Goal: Information Seeking & Learning: Learn about a topic

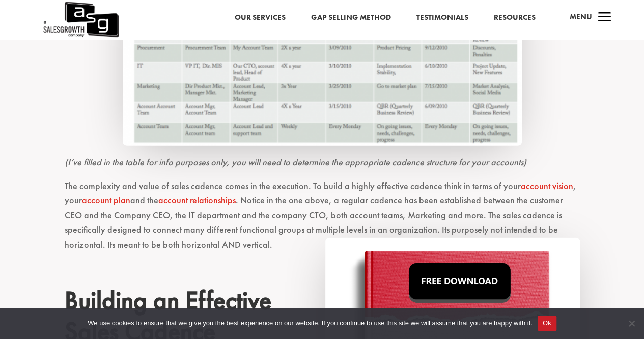
scroll to position [1174, 0]
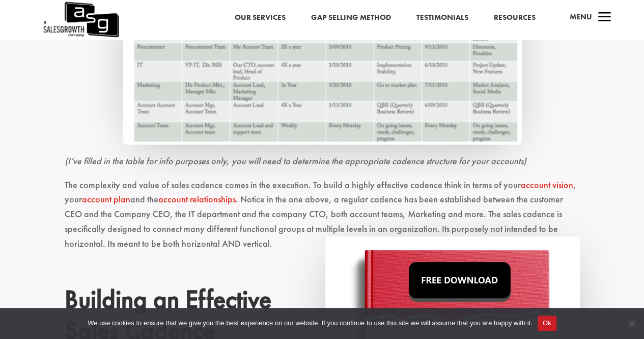
click at [281, 208] on p "The complexity and value of sales cadence comes in the execution. To build a hi…" at bounding box center [322, 219] width 515 height 82
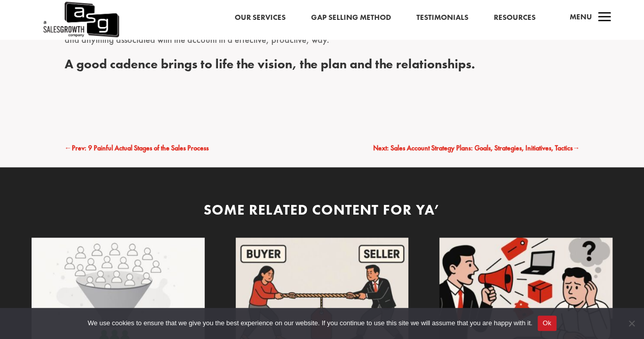
scroll to position [2361, 0]
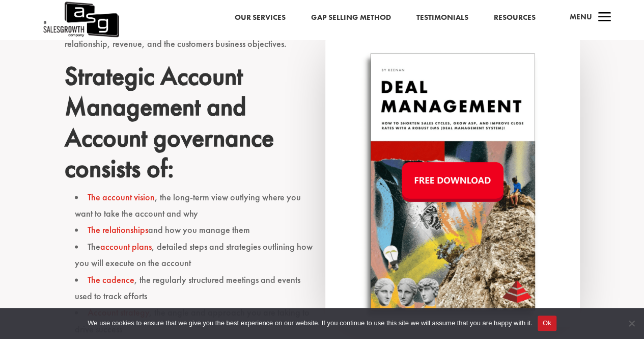
scroll to position [635, 0]
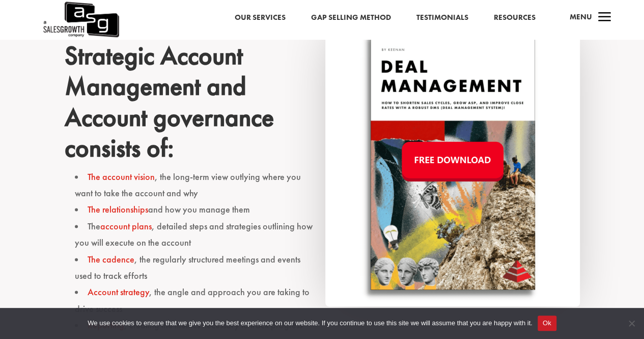
click at [130, 220] on link "account plans" at bounding box center [125, 226] width 51 height 12
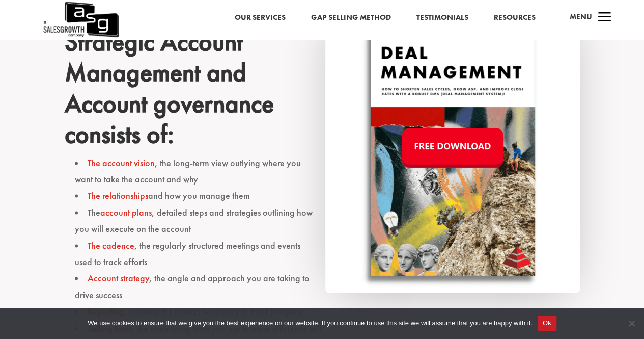
scroll to position [743, 0]
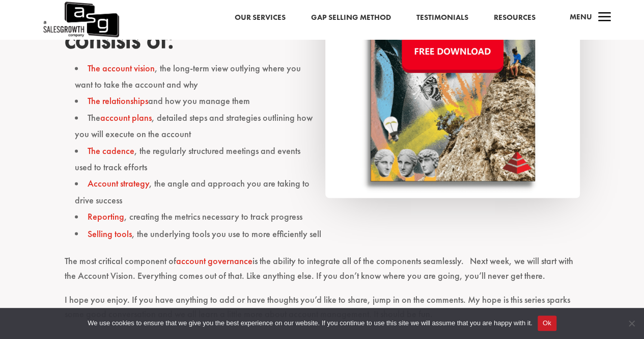
click at [105, 145] on link "The cadence" at bounding box center [111, 151] width 47 height 12
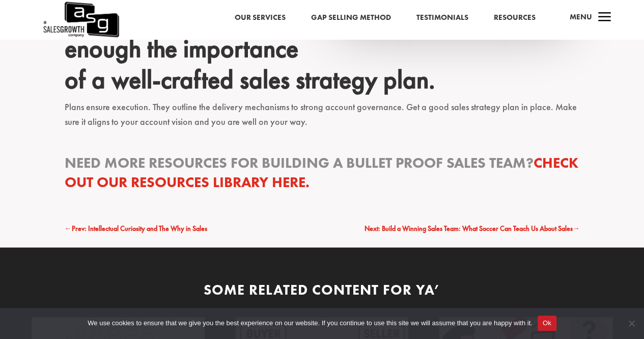
scroll to position [2771, 0]
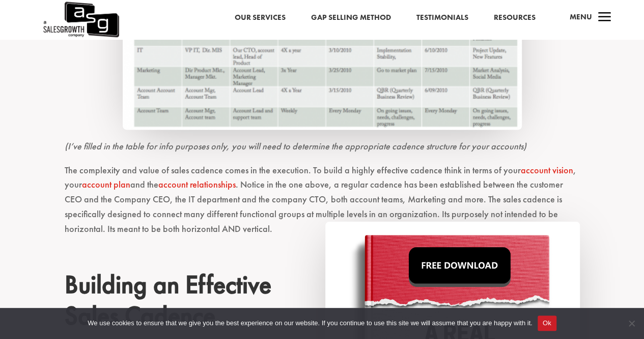
scroll to position [1221, 0]
